Goal: Task Accomplishment & Management: Complete application form

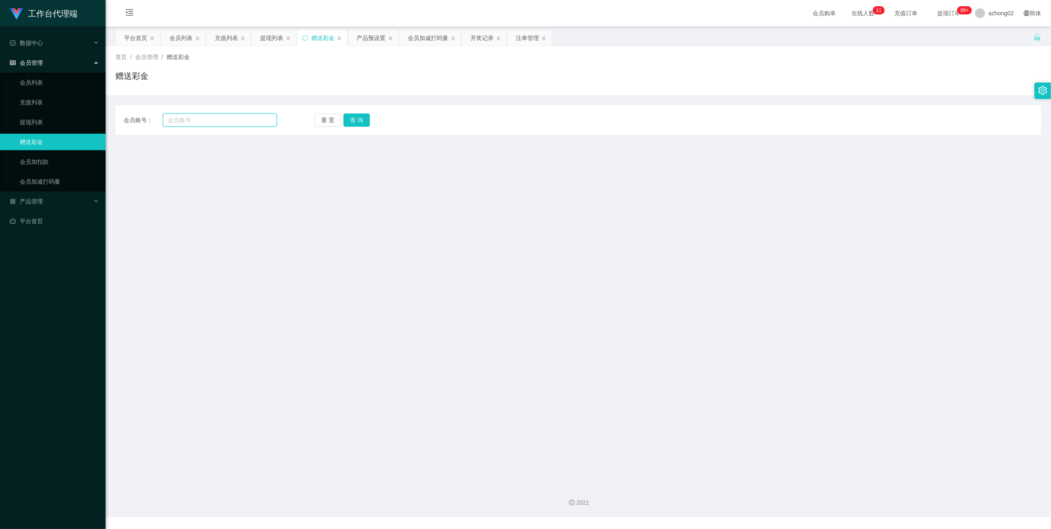
click at [216, 121] on input "text" at bounding box center [220, 119] width 114 height 13
paste input "Macibai"
type input "Macibai"
click at [357, 122] on button "查 询" at bounding box center [357, 119] width 26 height 13
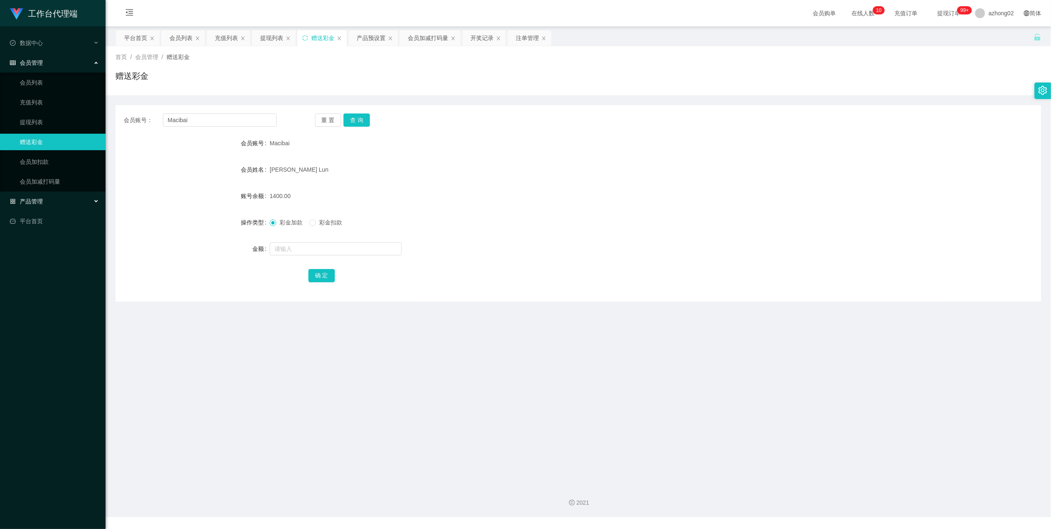
click at [31, 198] on span "产品管理" at bounding box center [26, 201] width 33 height 7
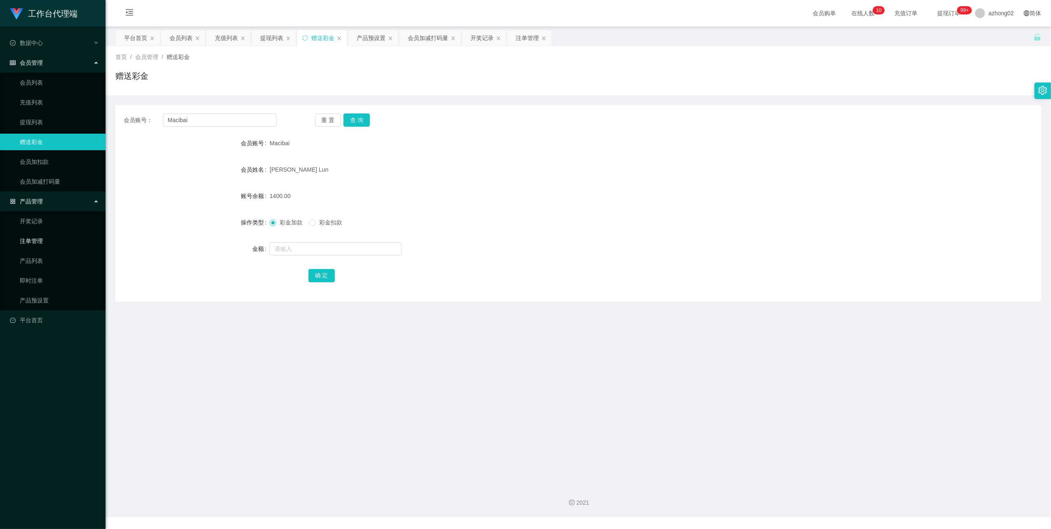
click at [38, 245] on link "注单管理" at bounding box center [59, 241] width 79 height 16
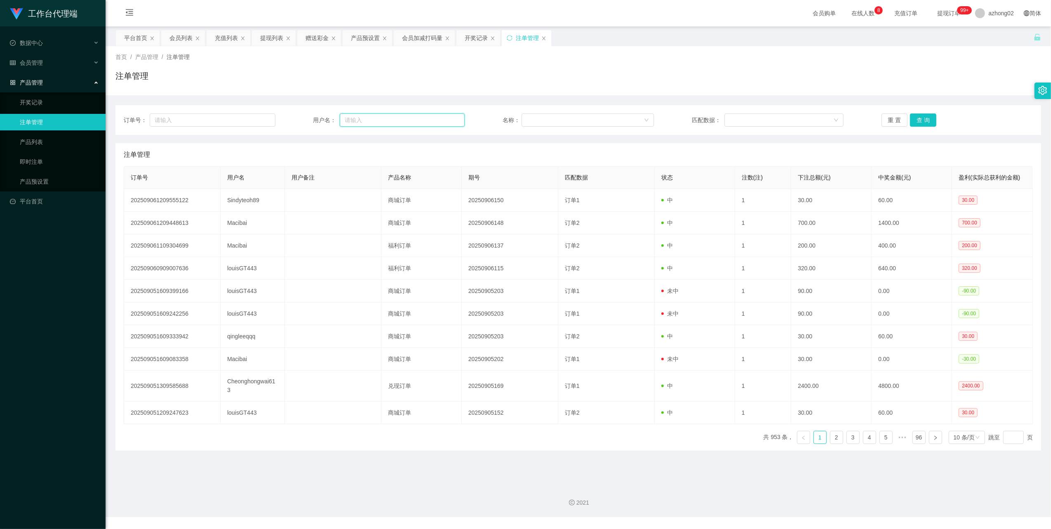
click at [385, 125] on input "text" at bounding box center [402, 119] width 125 height 13
paste input "Macibai"
type input "Macibai"
click at [915, 120] on button "查 询" at bounding box center [923, 119] width 26 height 13
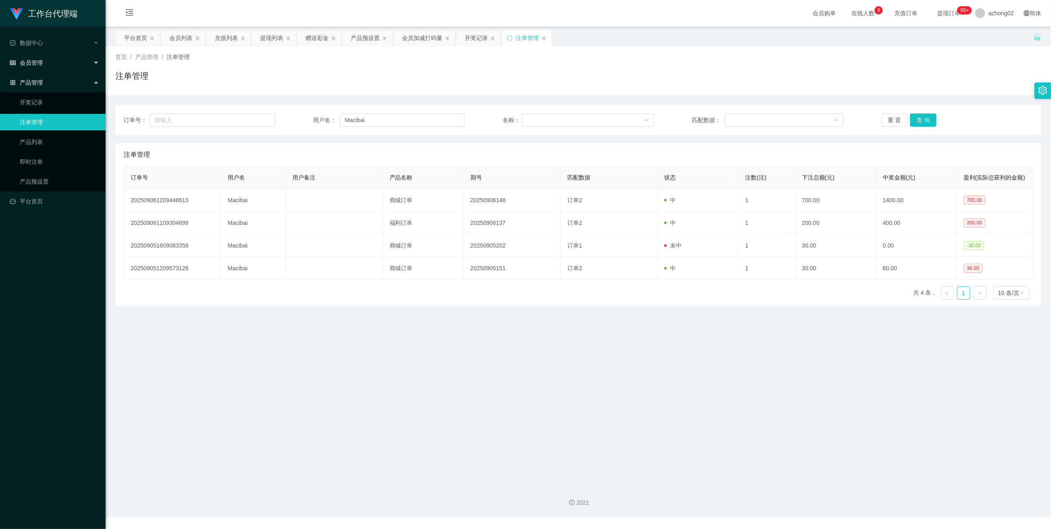
click at [26, 63] on span "会员管理" at bounding box center [26, 62] width 33 height 7
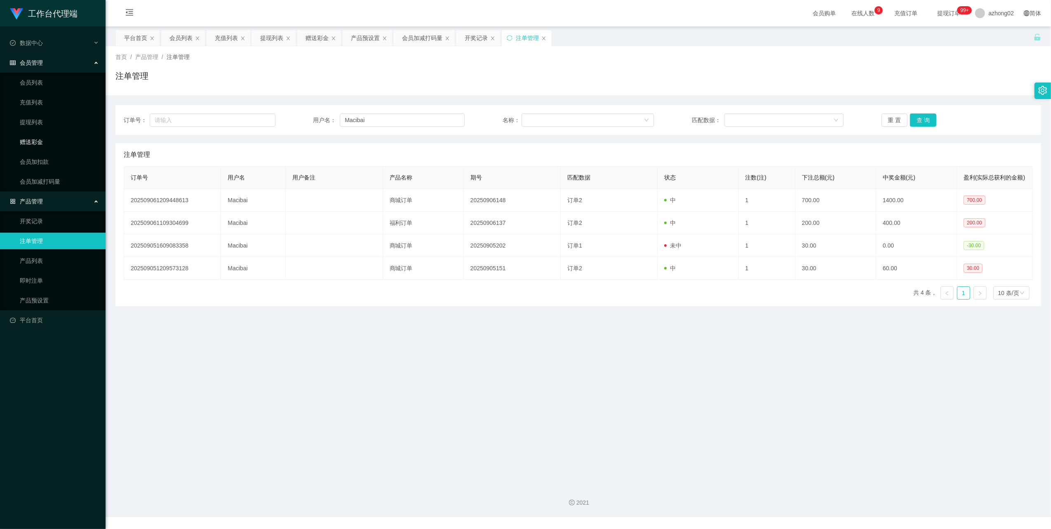
click at [28, 142] on link "赠送彩金" at bounding box center [59, 142] width 79 height 16
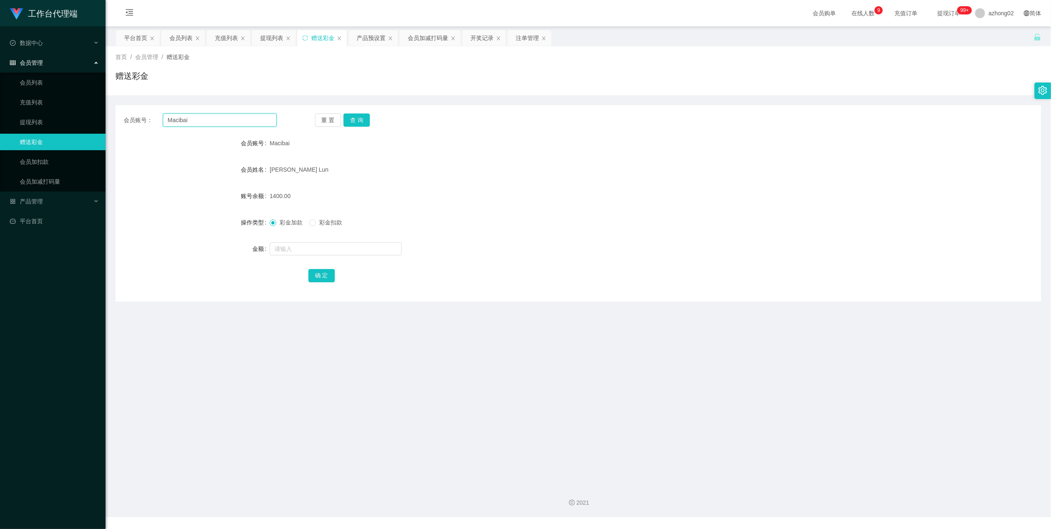
click at [213, 121] on input "Macibai" at bounding box center [220, 119] width 114 height 13
click at [358, 118] on button "查 询" at bounding box center [357, 119] width 26 height 13
click at [238, 121] on input "Macibai" at bounding box center [220, 119] width 114 height 13
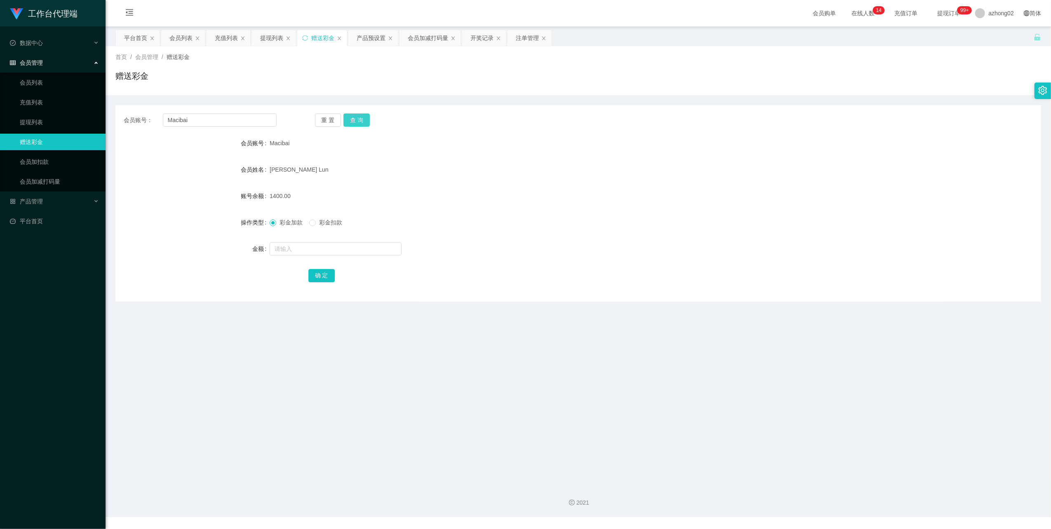
click at [352, 118] on button "查 询" at bounding box center [357, 119] width 26 height 13
click at [354, 121] on button "查 询" at bounding box center [357, 119] width 26 height 13
click at [188, 120] on input "Macibai" at bounding box center [220, 119] width 114 height 13
paste input "Sindyteoh89"
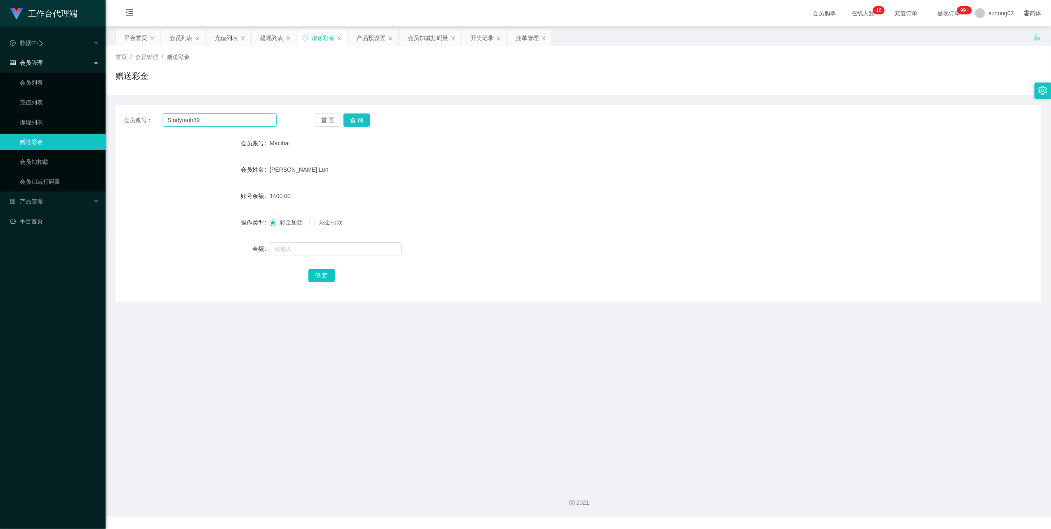
type input "Sindyteoh89"
click at [347, 122] on button "查 询" at bounding box center [357, 119] width 26 height 13
click at [308, 251] on input "text" at bounding box center [336, 248] width 132 height 13
type input "90"
click at [324, 277] on button "确 定" at bounding box center [322, 275] width 26 height 13
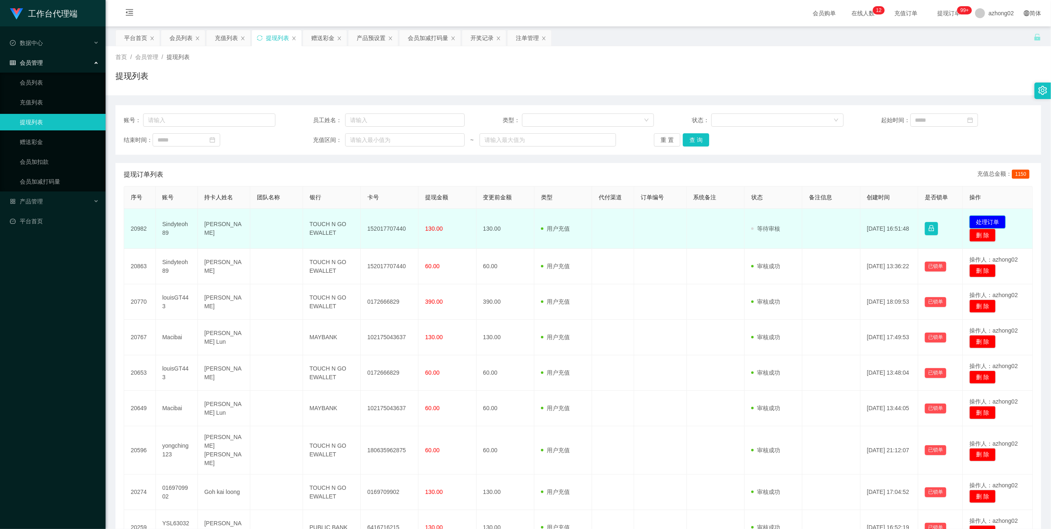
drag, startPoint x: 0, startPoint y: 0, endPoint x: 985, endPoint y: 224, distance: 1010.7
click at [985, 224] on button "处理订单" at bounding box center [988, 221] width 36 height 13
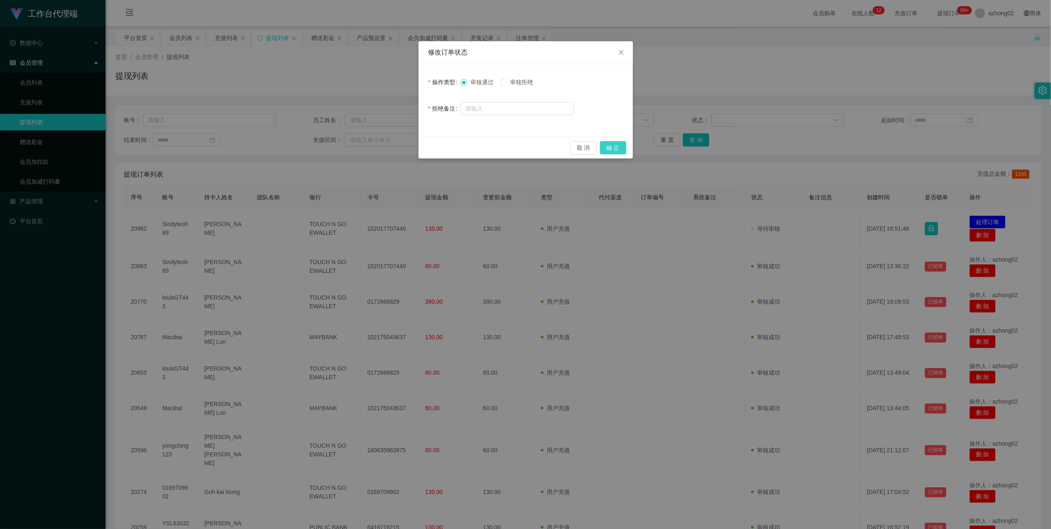
click at [622, 149] on button "确 定" at bounding box center [613, 147] width 26 height 13
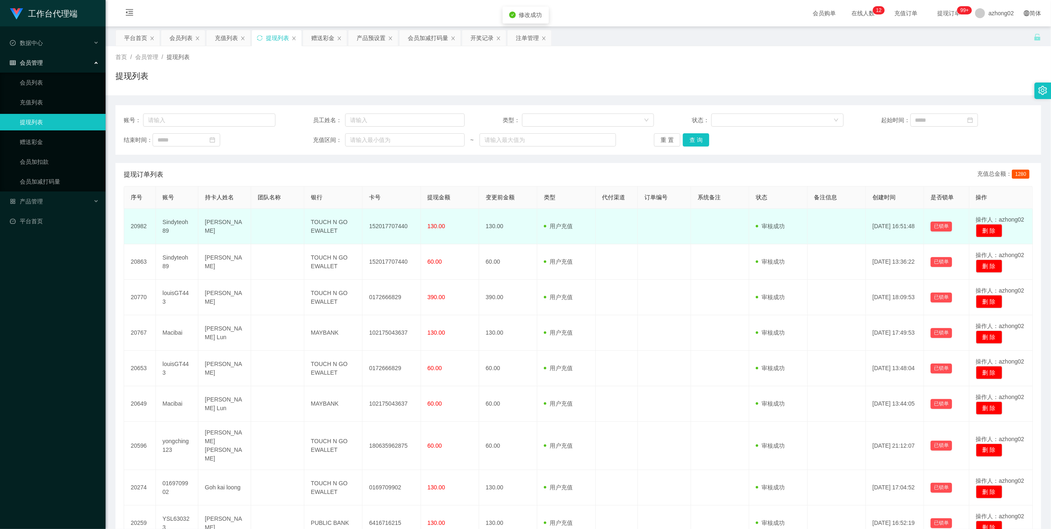
click at [389, 226] on td "152017707440" at bounding box center [392, 226] width 58 height 35
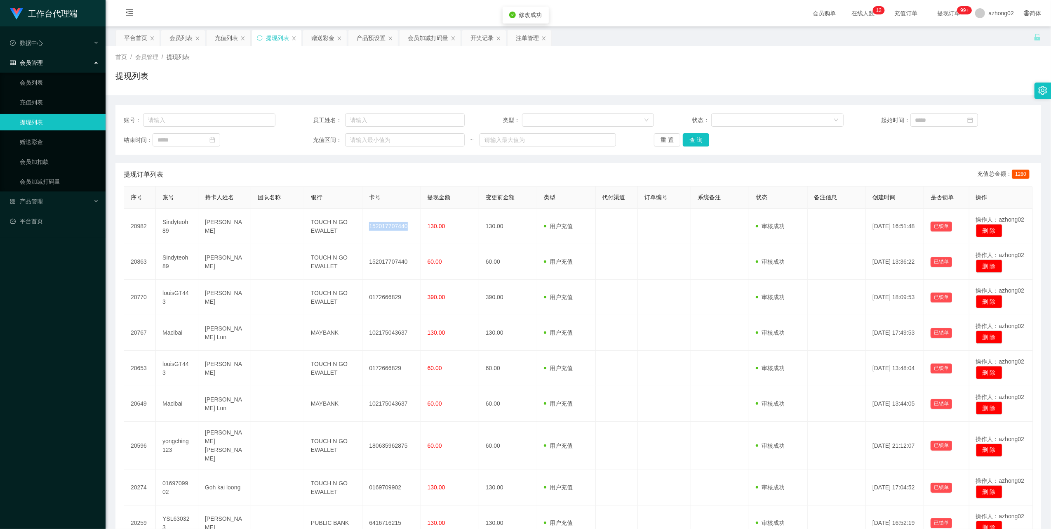
copy td "152017707440"
drag, startPoint x: 21, startPoint y: 139, endPoint x: 61, endPoint y: 129, distance: 41.8
click at [21, 139] on link "赠送彩金" at bounding box center [59, 142] width 79 height 16
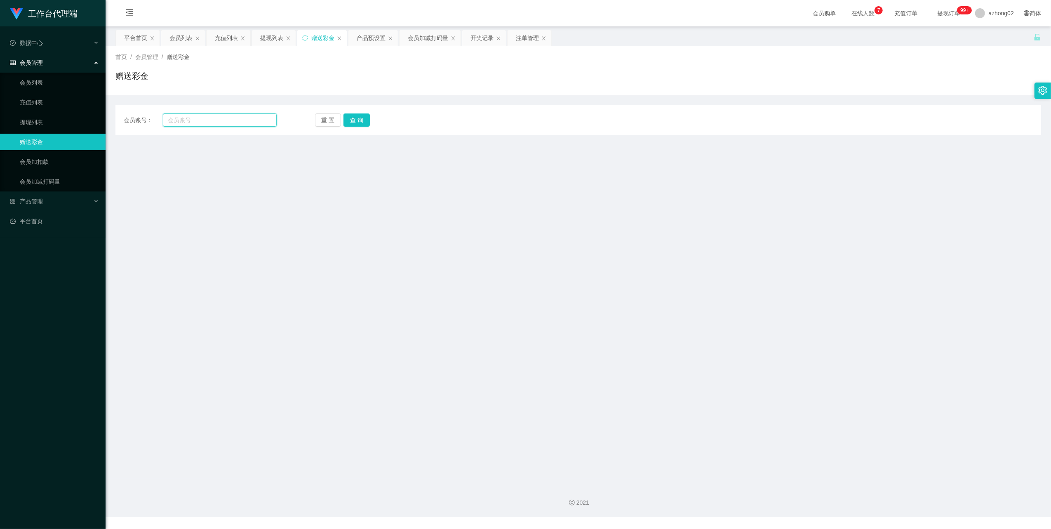
click at [233, 125] on input "text" at bounding box center [220, 119] width 114 height 13
paste input "Cheonghongwai613"
type input "Cheonghongwai613"
drag, startPoint x: 363, startPoint y: 118, endPoint x: 420, endPoint y: 115, distance: 56.1
click at [363, 118] on button "查 询" at bounding box center [357, 119] width 26 height 13
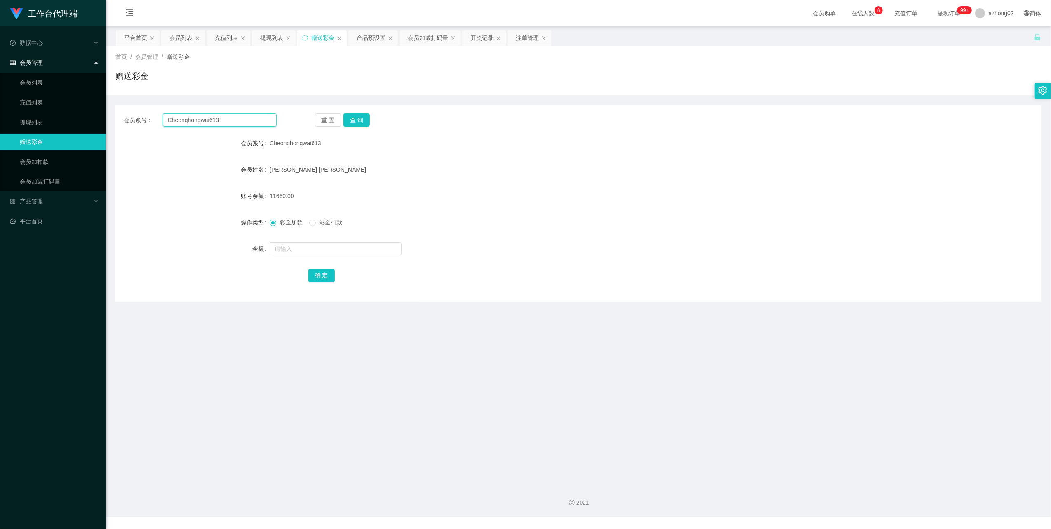
click at [189, 121] on input "Cheonghongwai613" at bounding box center [220, 119] width 114 height 13
click at [37, 199] on span "产品管理" at bounding box center [26, 201] width 33 height 7
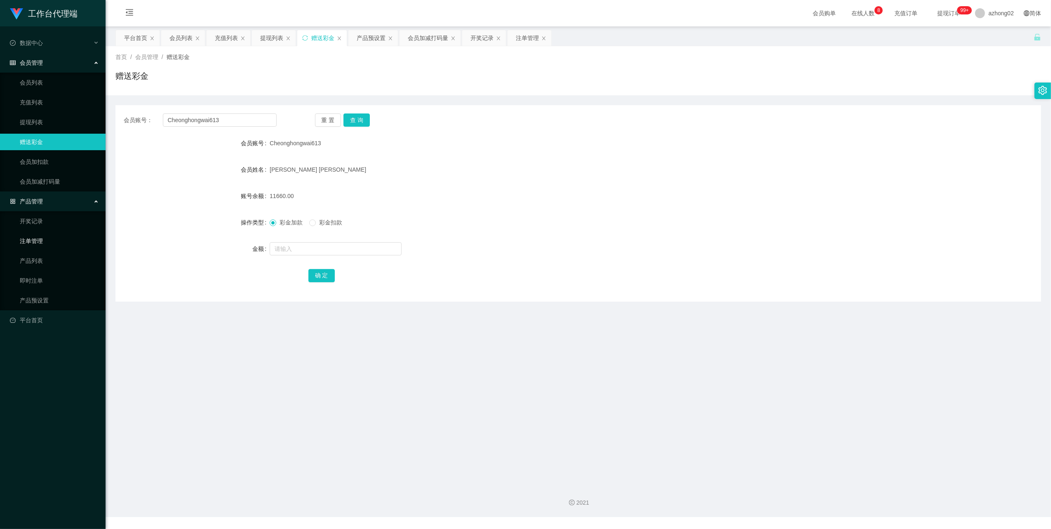
click at [33, 240] on link "注单管理" at bounding box center [59, 241] width 79 height 16
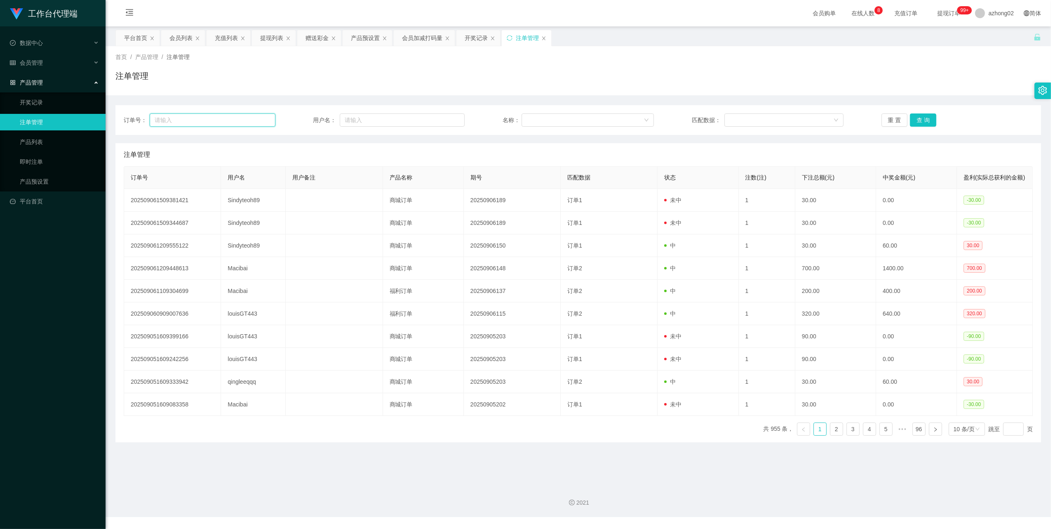
click at [229, 119] on input "text" at bounding box center [213, 119] width 126 height 13
paste input "Cheonghongwai613"
type input "C"
click at [352, 124] on input "text" at bounding box center [402, 119] width 125 height 13
paste input "Cheonghongwai613"
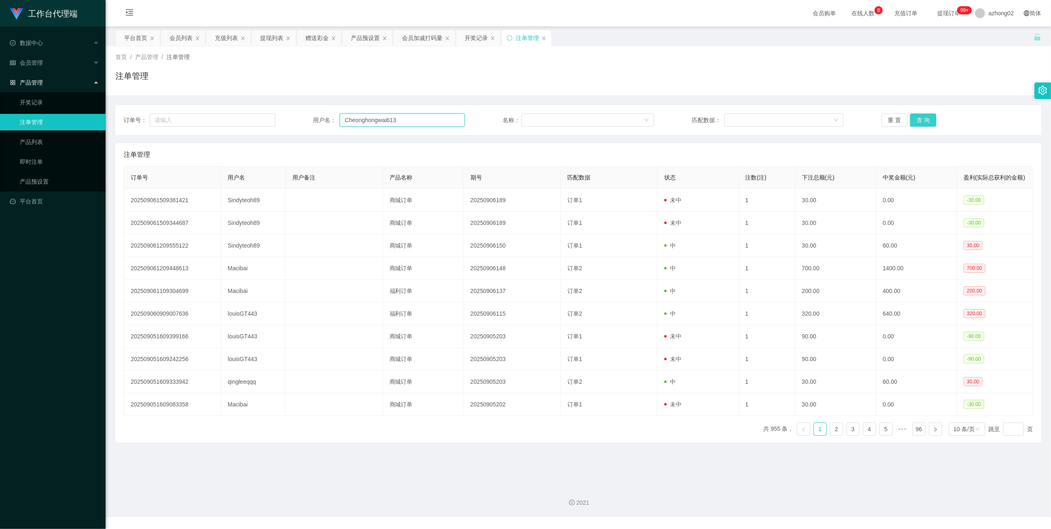
type input "Cheonghongwai613"
click at [917, 114] on button "查 询" at bounding box center [923, 119] width 26 height 13
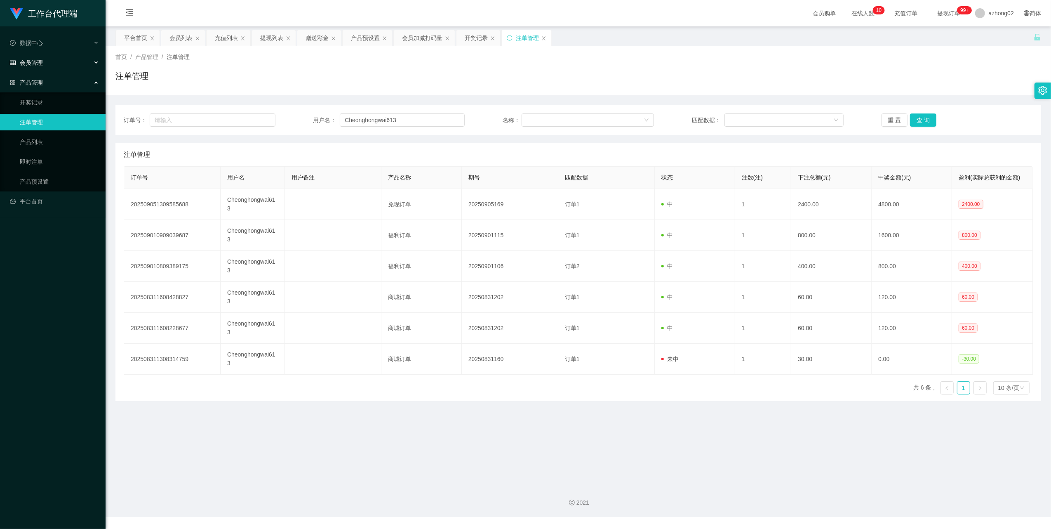
click at [32, 63] on span "会员管理" at bounding box center [26, 62] width 33 height 7
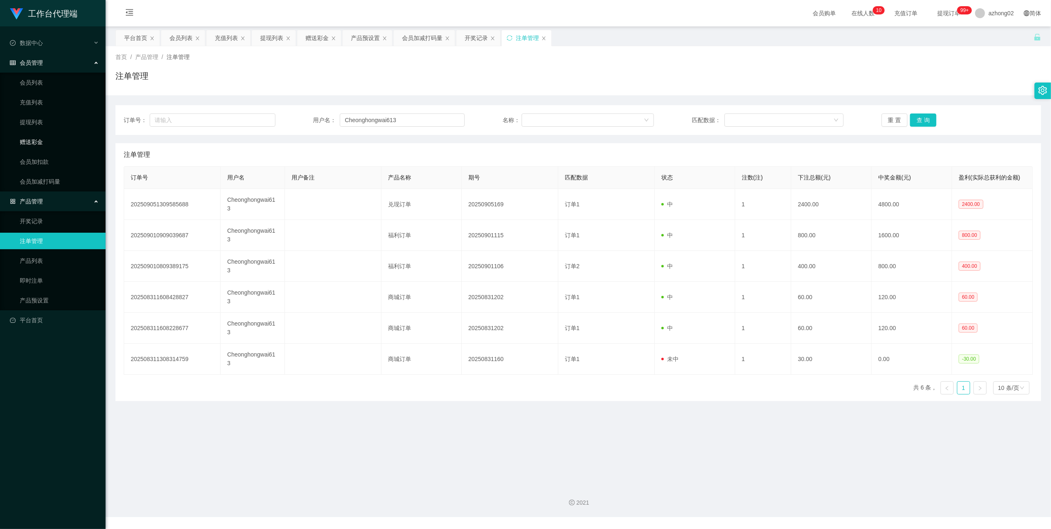
click at [40, 144] on link "赠送彩金" at bounding box center [59, 142] width 79 height 16
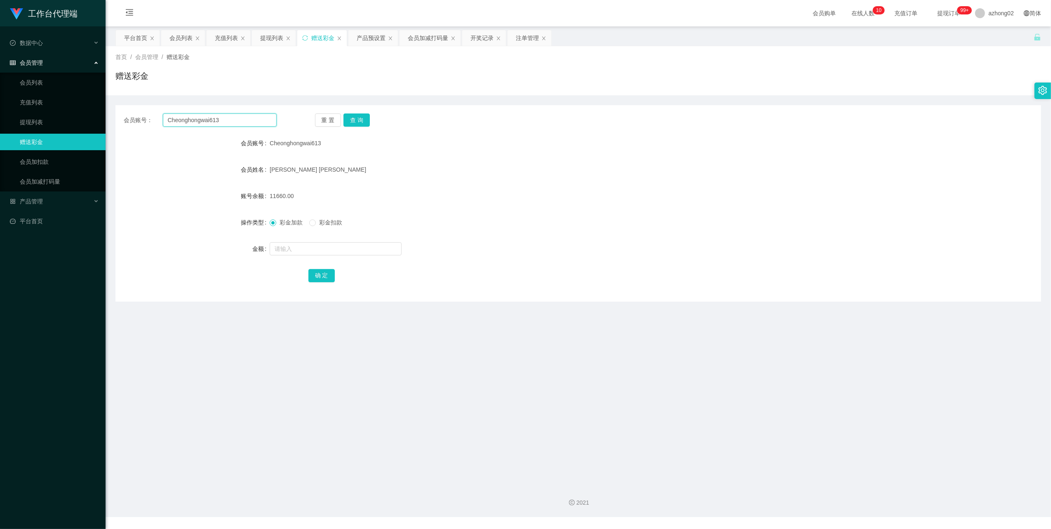
click at [230, 122] on input "Cheonghongwai613" at bounding box center [220, 119] width 114 height 13
paste input "Macibai"
type input "Macibai"
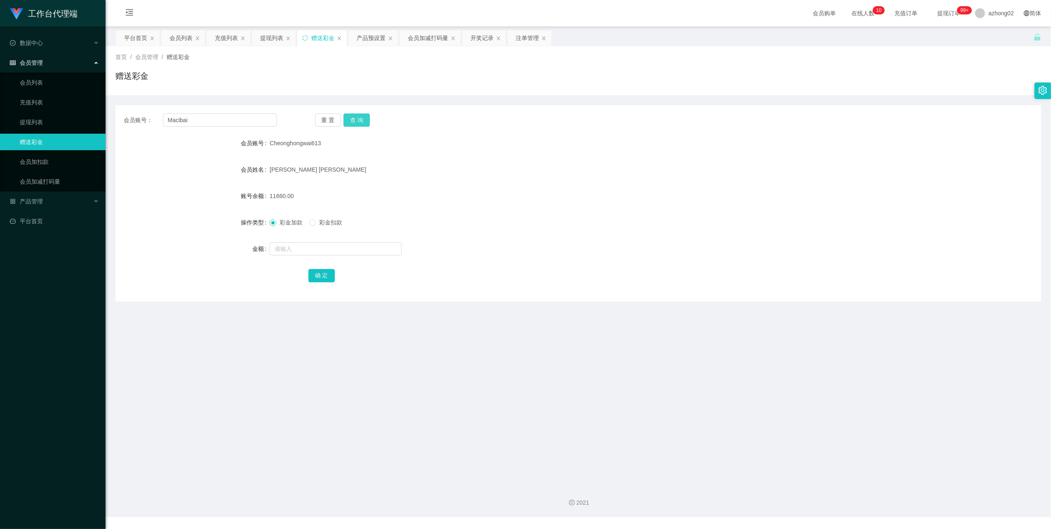
drag, startPoint x: 355, startPoint y: 117, endPoint x: 355, endPoint y: 122, distance: 5.0
click at [355, 119] on button "查 询" at bounding box center [357, 119] width 26 height 13
